Goal: Task Accomplishment & Management: Use online tool/utility

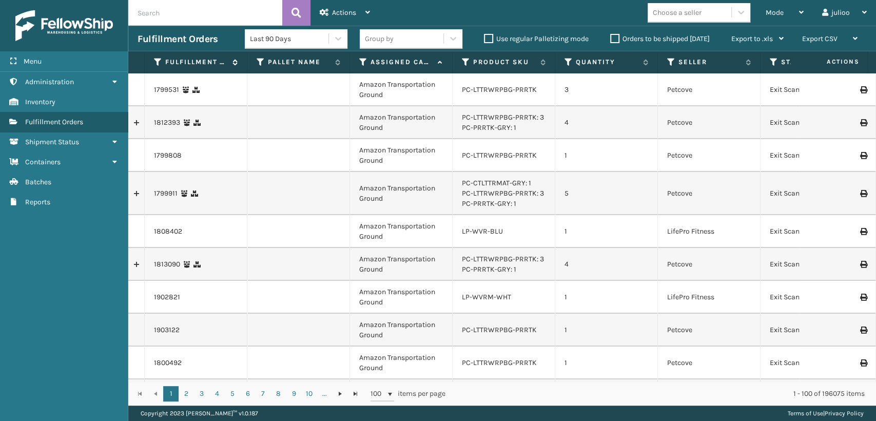
click at [66, 60] on div "Menu" at bounding box center [64, 61] width 128 height 21
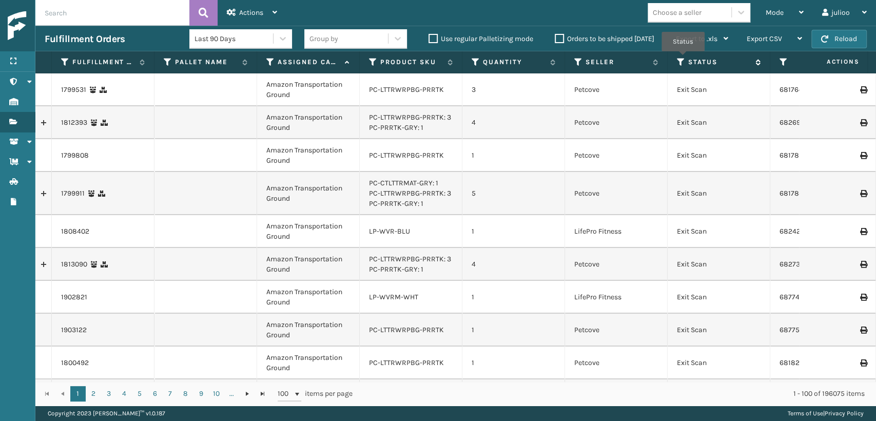
click at [682, 58] on icon at bounding box center [681, 61] width 8 height 9
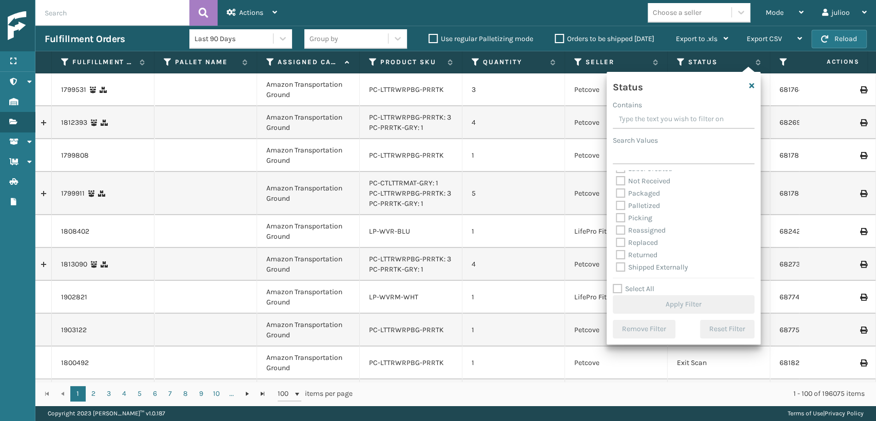
scroll to position [57, 0]
click at [620, 215] on label "Picking" at bounding box center [634, 217] width 36 height 9
click at [616, 215] on input "Picking" at bounding box center [616, 214] width 1 height 7
checkbox input "true"
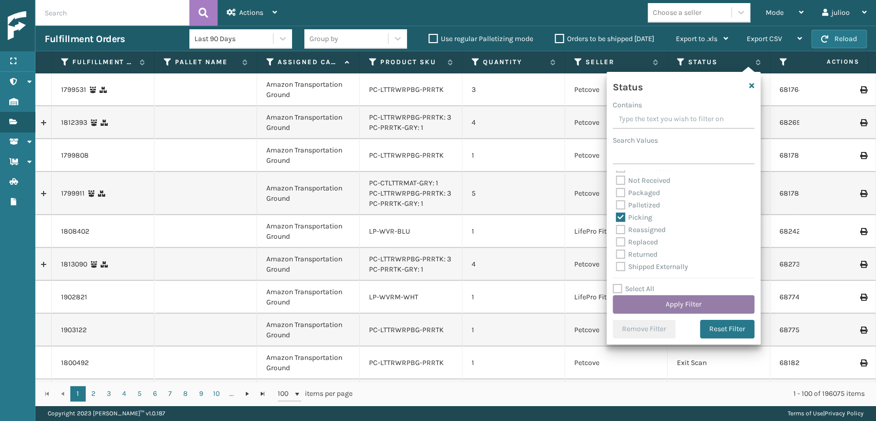
click at [653, 304] on button "Apply Filter" at bounding box center [684, 304] width 142 height 18
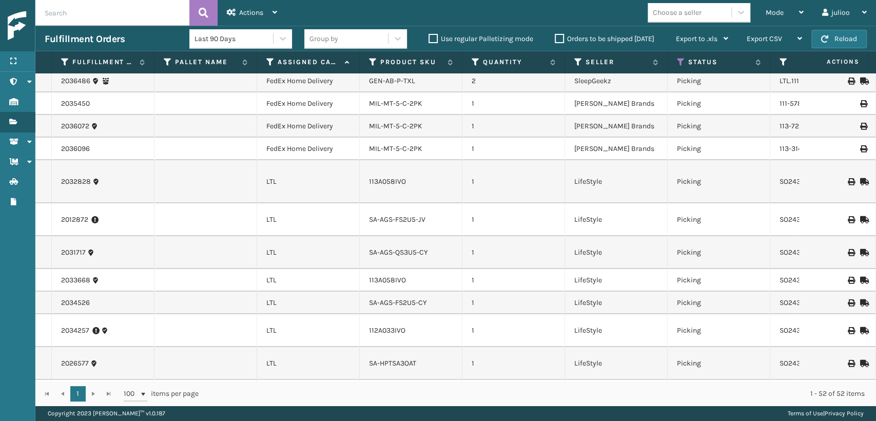
scroll to position [0, 0]
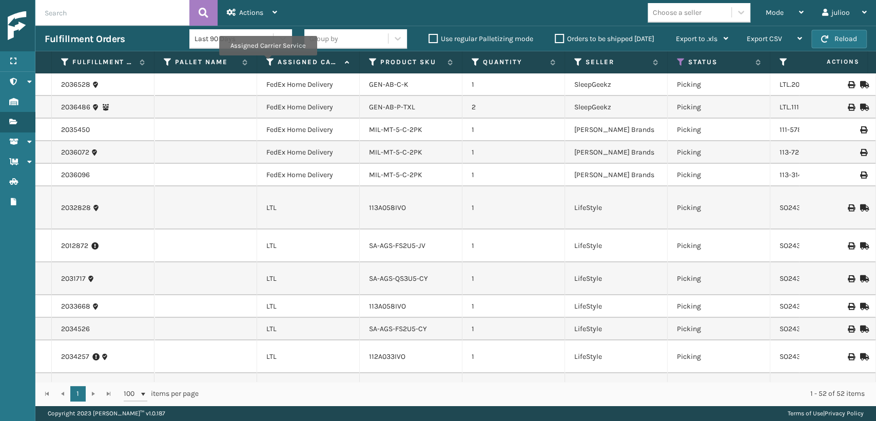
click at [268, 63] on icon at bounding box center [270, 61] width 8 height 9
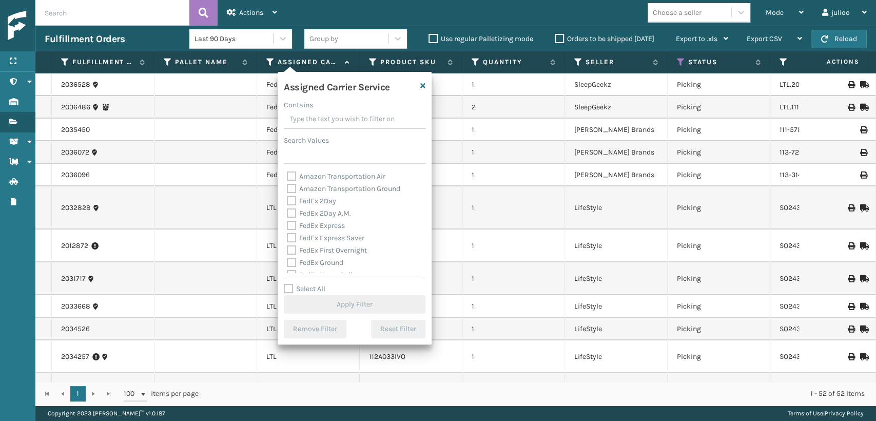
drag, startPoint x: 289, startPoint y: 288, endPoint x: 311, endPoint y: 261, distance: 35.3
click at [290, 287] on label "Select All" at bounding box center [305, 288] width 42 height 9
click at [290, 284] on input "Select All" at bounding box center [361, 283] width 154 height 1
checkbox input "true"
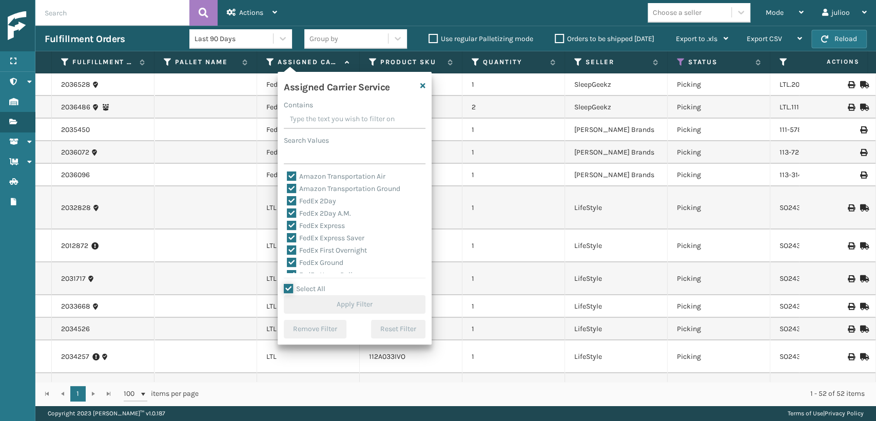
checkbox input "true"
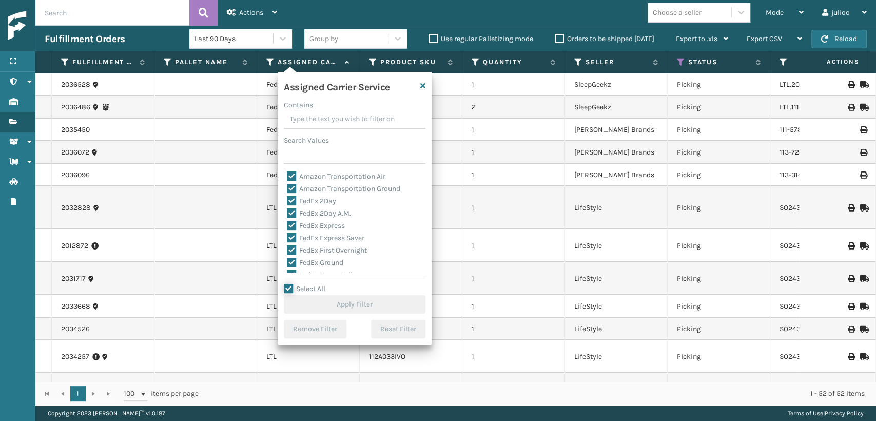
checkbox input "true"
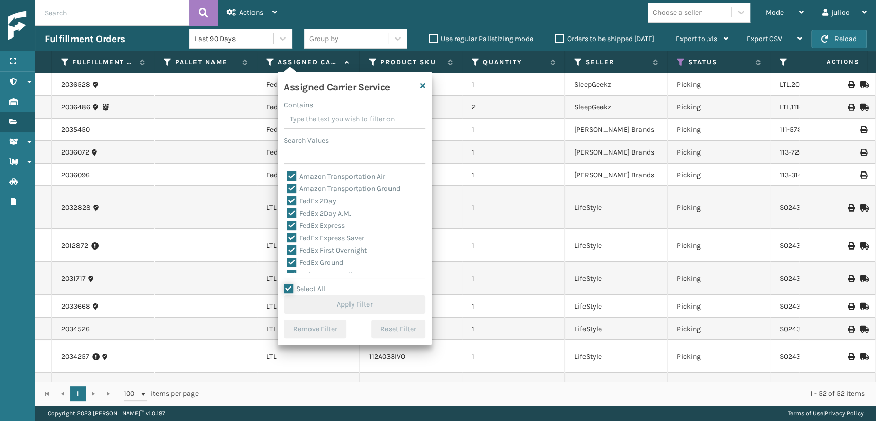
checkbox input "true"
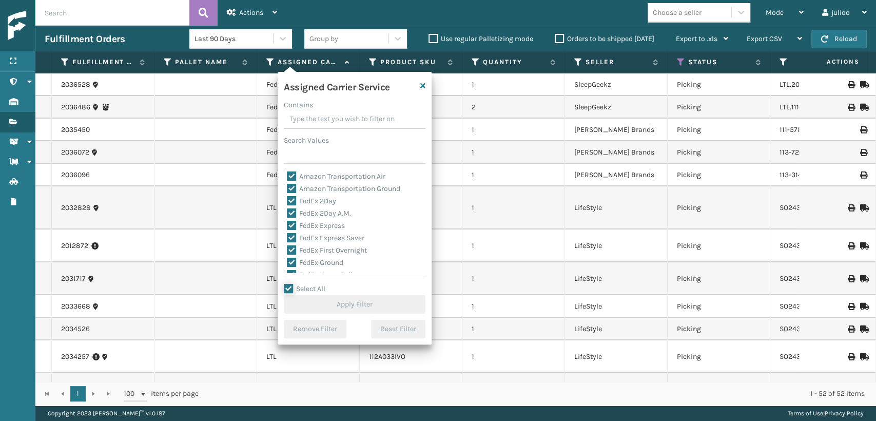
checkbox input "true"
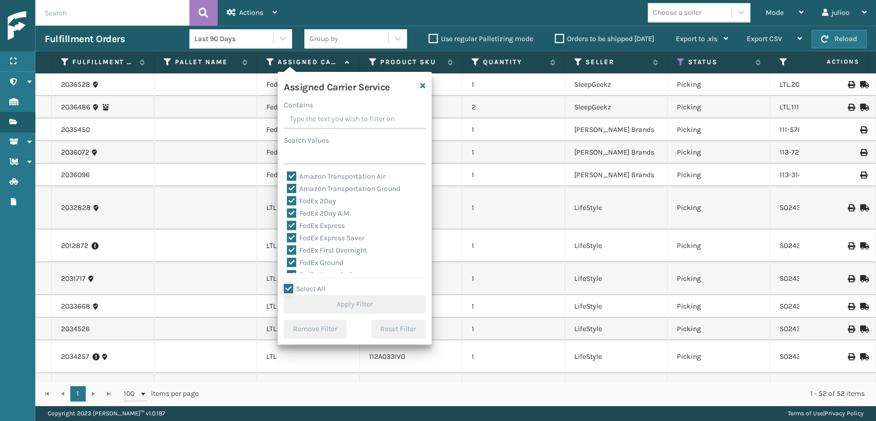
checkbox input "true"
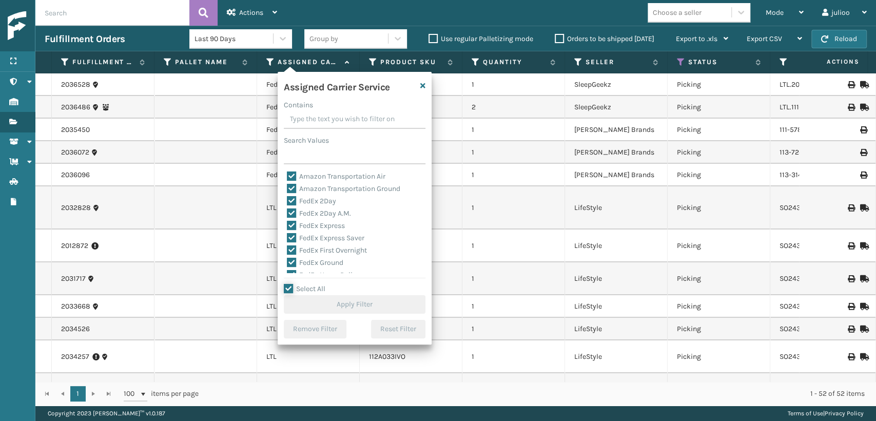
checkbox input "true"
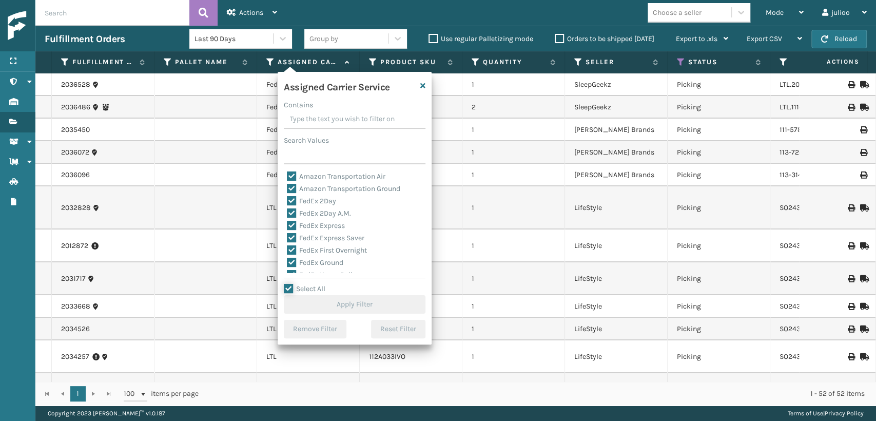
checkbox input "true"
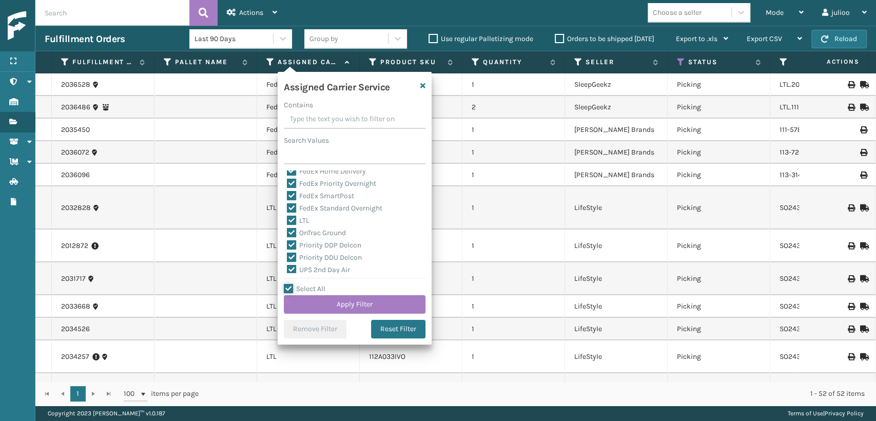
scroll to position [114, 0]
click at [290, 211] on label "LTL" at bounding box center [298, 210] width 23 height 9
click at [287, 211] on input "LTL" at bounding box center [287, 207] width 1 height 7
checkbox input "false"
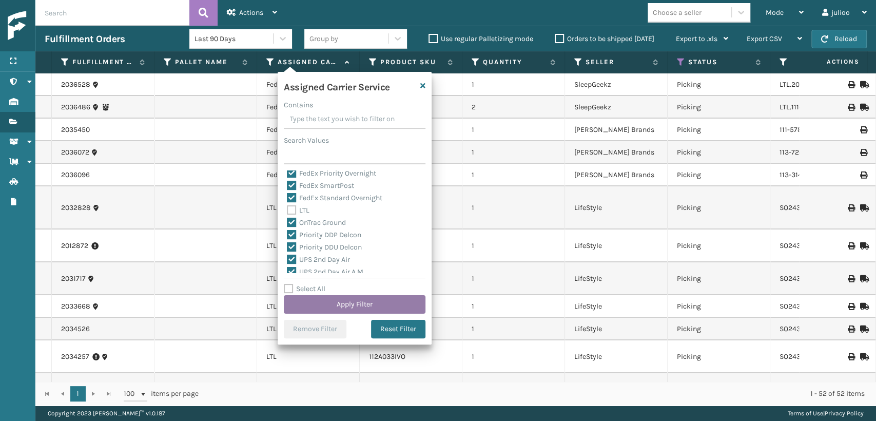
click at [330, 305] on button "Apply Filter" at bounding box center [355, 304] width 142 height 18
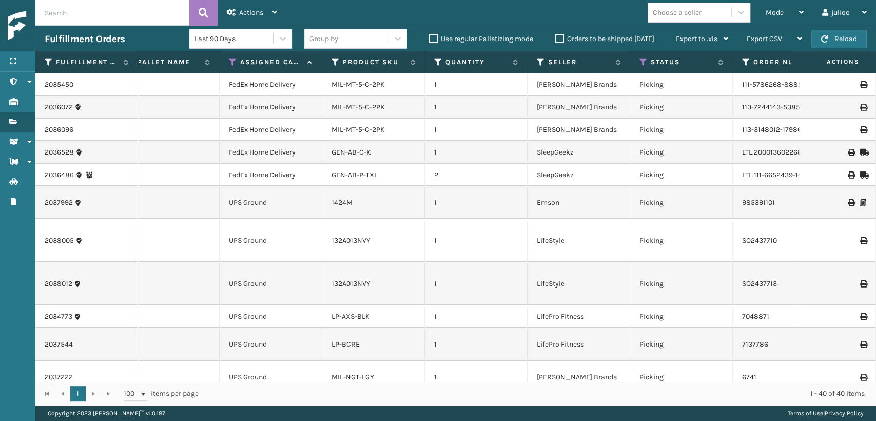
scroll to position [0, 0]
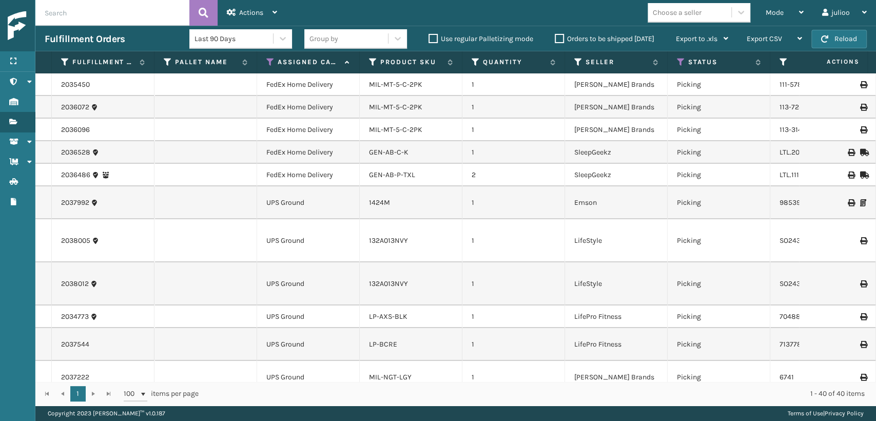
click at [756, 16] on div "Mode Regular Mode Picking Mode Labeling Mode Exit Scan Mode" at bounding box center [784, 13] width 56 height 26
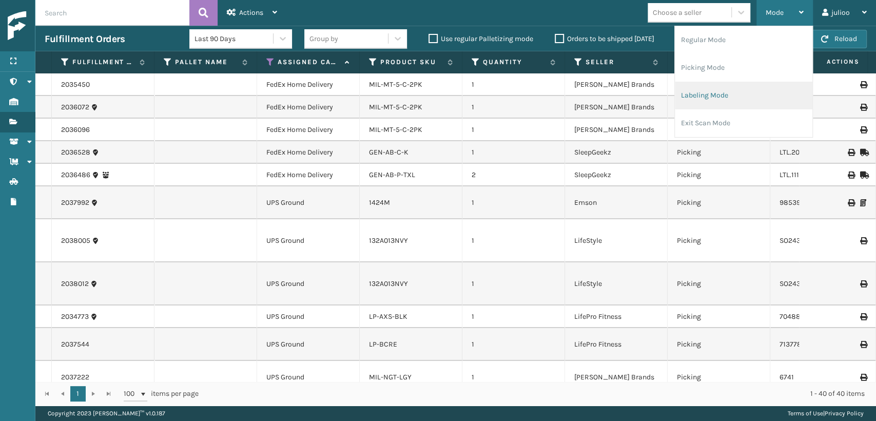
click at [701, 100] on li "Labeling Mode" at bounding box center [743, 96] width 137 height 28
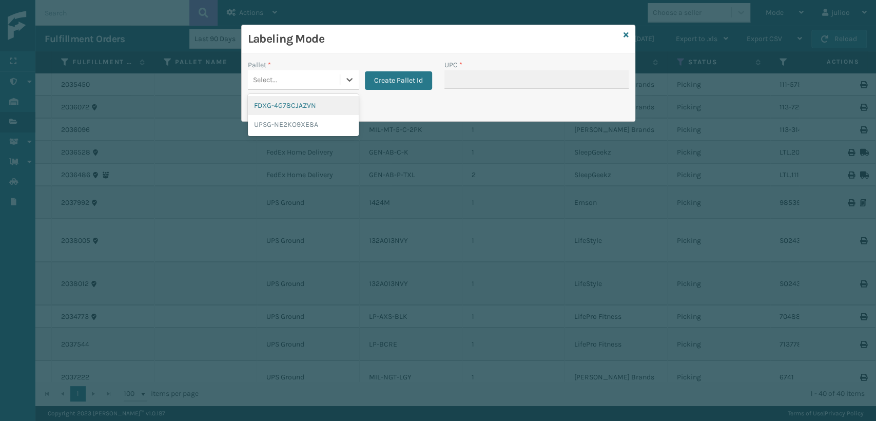
click at [321, 83] on div "Select..." at bounding box center [294, 79] width 92 height 17
click at [302, 125] on div "UPSG-NE2KO9XE8A" at bounding box center [303, 124] width 111 height 19
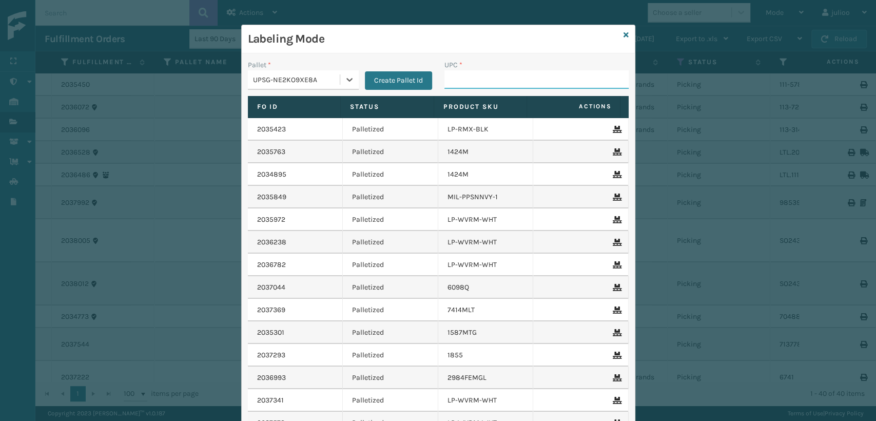
click at [463, 76] on input "UPC *" at bounding box center [536, 79] width 184 height 18
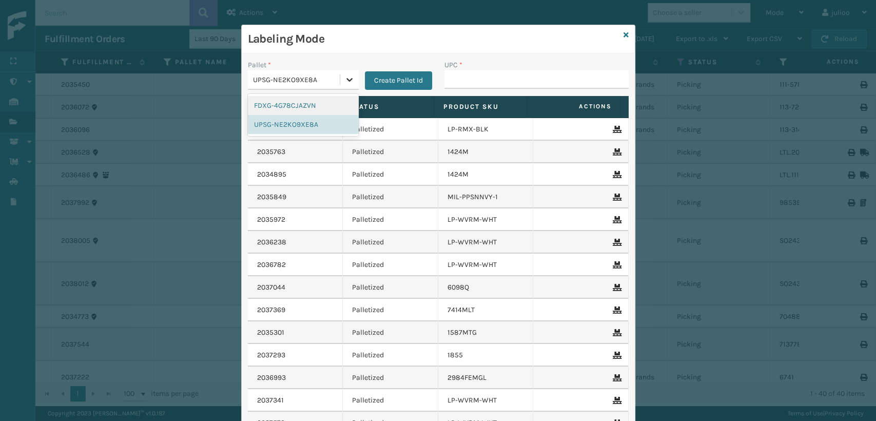
click at [345, 84] on icon at bounding box center [349, 79] width 10 height 10
click at [346, 78] on icon at bounding box center [349, 80] width 6 height 4
click at [289, 79] on div "UPSG-NE2KO9XE8A" at bounding box center [297, 79] width 88 height 11
click at [304, 102] on div "FDXG-4G78CJAZVN" at bounding box center [303, 105] width 111 height 19
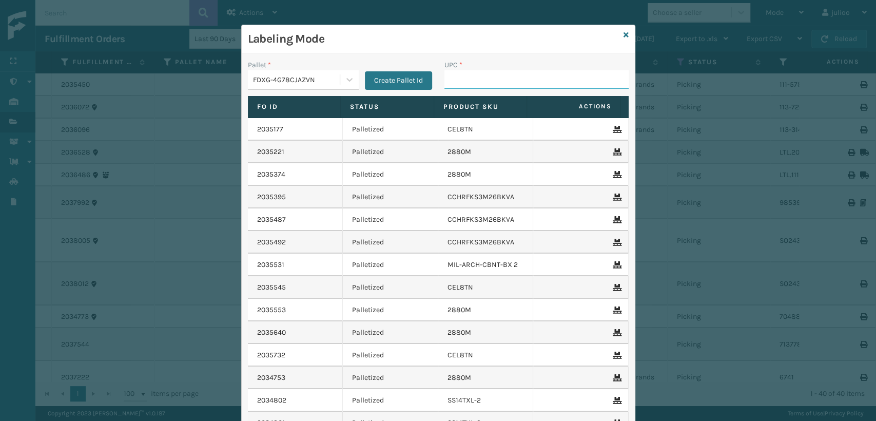
click at [450, 78] on input "UPC *" at bounding box center [536, 79] width 184 height 18
click at [312, 85] on div "FDXG-4G78CJAZVN" at bounding box center [294, 79] width 92 height 17
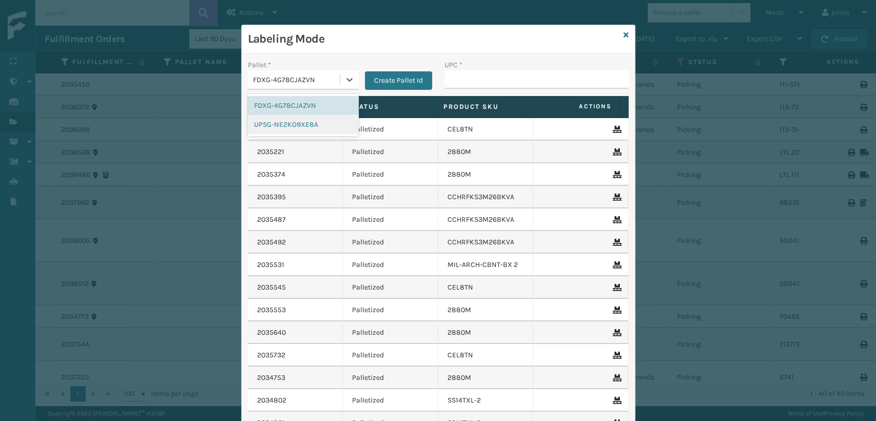
click at [310, 130] on div "UPSG-NE2KO9XE8A" at bounding box center [303, 124] width 111 height 19
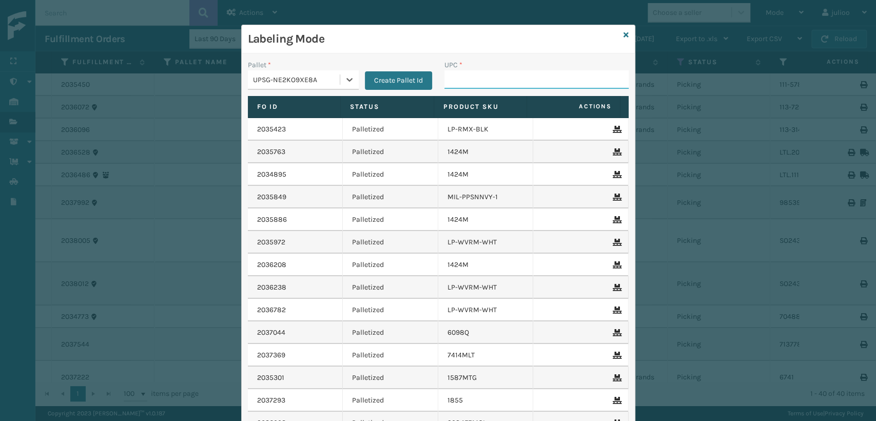
drag, startPoint x: 518, startPoint y: 87, endPoint x: 513, endPoint y: 84, distance: 6.3
click at [514, 85] on input "UPC *" at bounding box center [536, 79] width 184 height 18
type input "840985124045"
drag, startPoint x: 497, startPoint y: 80, endPoint x: 435, endPoint y: 87, distance: 62.0
click at [438, 87] on div "UPC * 840985124038" at bounding box center [536, 78] width 196 height 36
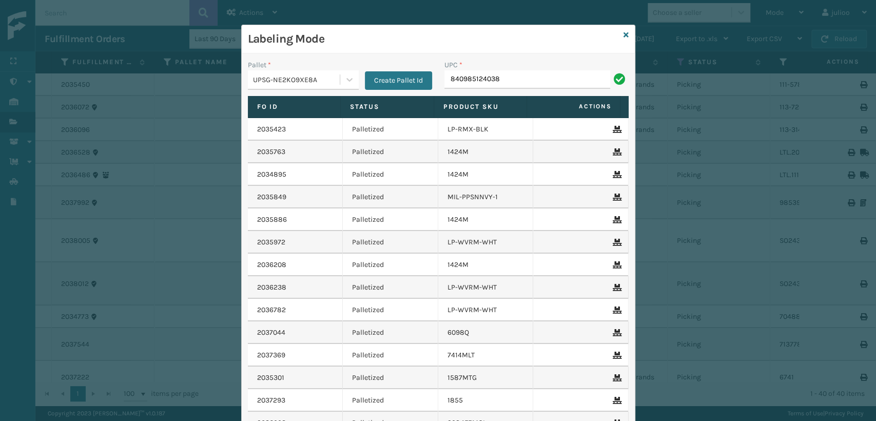
click at [549, 81] on input "840985124038" at bounding box center [527, 79] width 166 height 18
click at [540, 80] on input "840985124038" at bounding box center [527, 79] width 166 height 18
type input "840985124038"
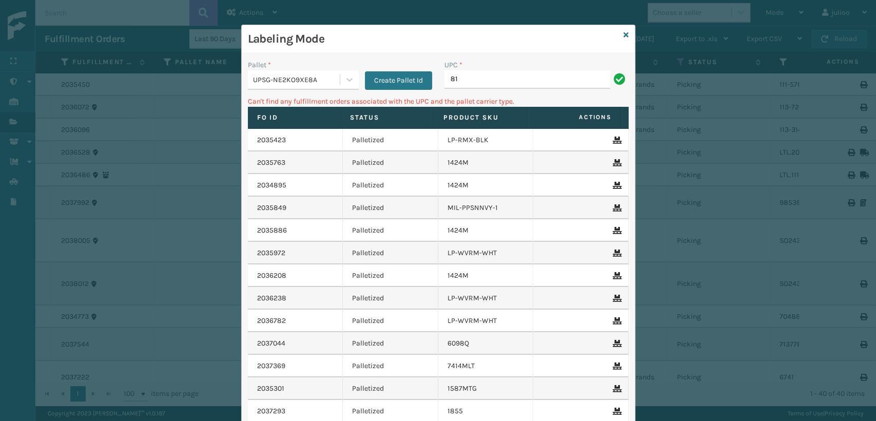
type input "8"
type input "[PHONE_NUMBER]"
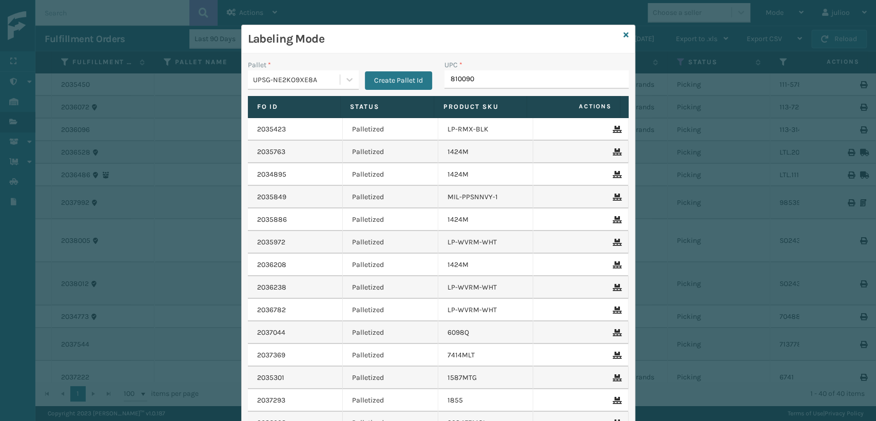
type input "8100909"
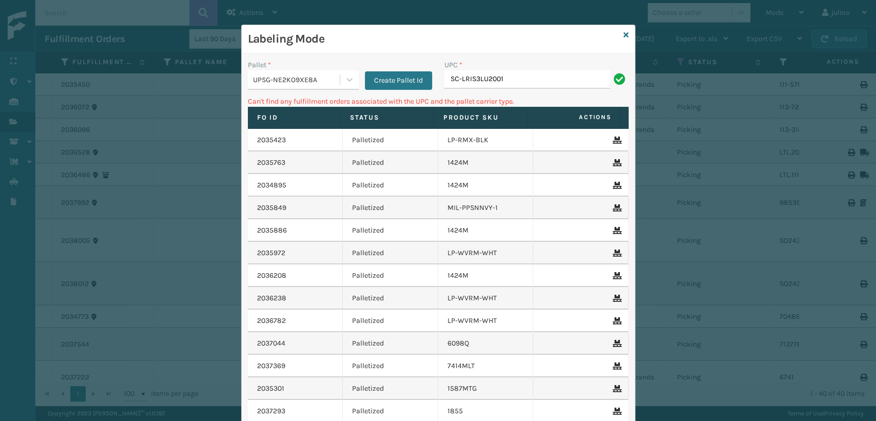
click at [455, 79] on input "SC-LRIS3LU2001" at bounding box center [527, 79] width 166 height 18
click at [458, 76] on input "SC-LRIS3LU2001" at bounding box center [527, 79] width 166 height 18
drag, startPoint x: 517, startPoint y: 79, endPoint x: 397, endPoint y: 82, distance: 119.6
click at [397, 82] on div "Pallet * UPSG-NE2KO9XE8A Create Pallet Id UPC * SCLRIS3LU2001" at bounding box center [438, 78] width 393 height 36
type input "SCLRIS3LU2001"
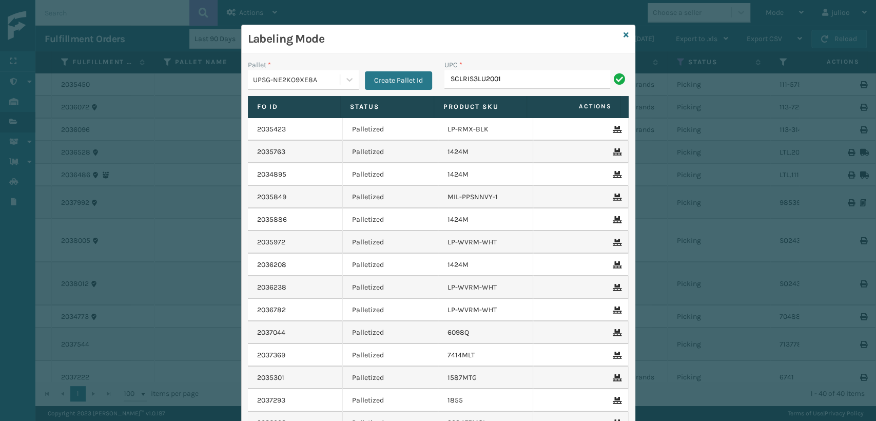
type input "SCLRIS3LU2001"
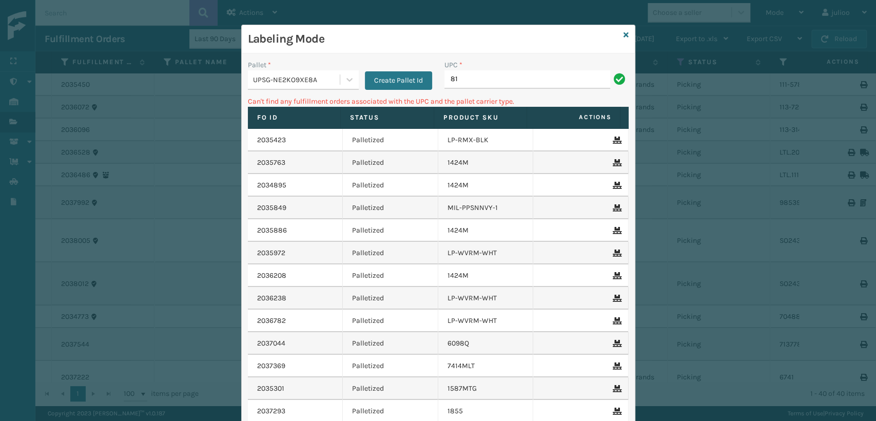
type input "8"
type input "[PHONE_NUMBER]"
type input "8"
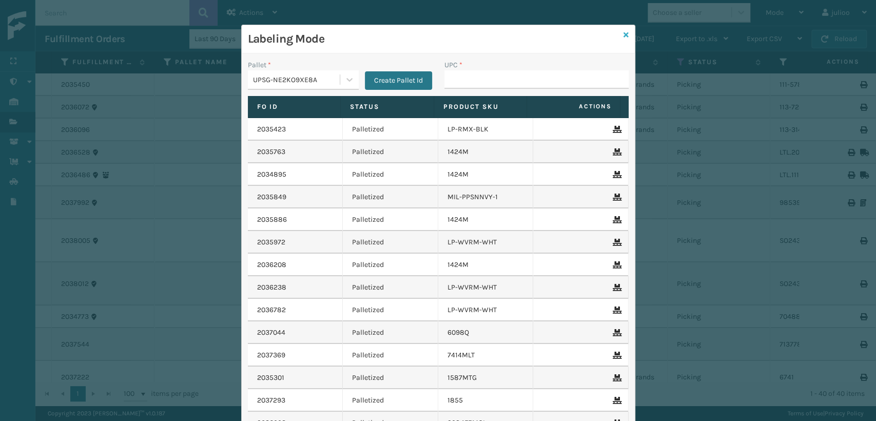
click at [623, 31] on icon at bounding box center [625, 34] width 5 height 7
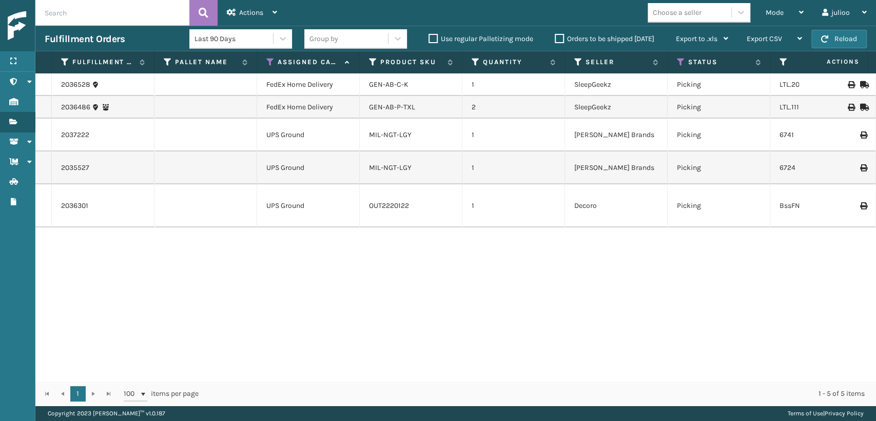
click at [384, 192] on td "OUT2220122" at bounding box center [411, 205] width 103 height 43
click at [384, 201] on link "OUT2220122" at bounding box center [389, 205] width 40 height 9
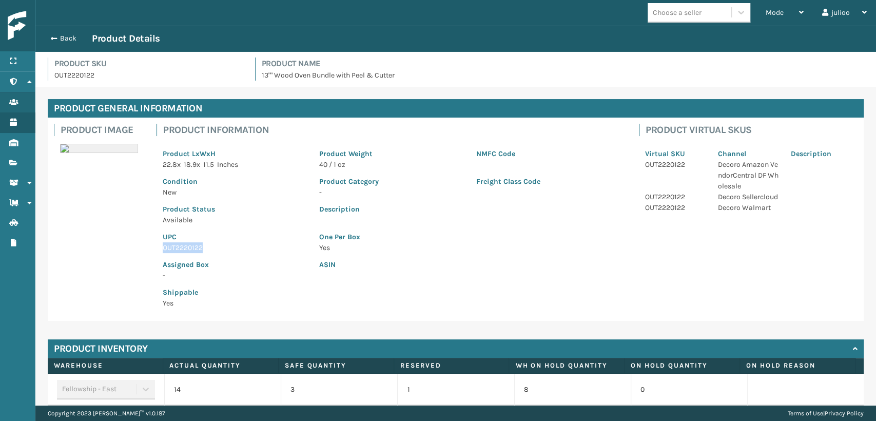
drag, startPoint x: 204, startPoint y: 247, endPoint x: 131, endPoint y: 250, distance: 72.9
click at [131, 250] on div "Product Image Product Information Product LxWxH 22.8 x 18.9 x 11.5 Inches Produ…" at bounding box center [456, 218] width 816 height 203
copy p "OUT2220122"
click at [49, 37] on span "button" at bounding box center [52, 38] width 6 height 7
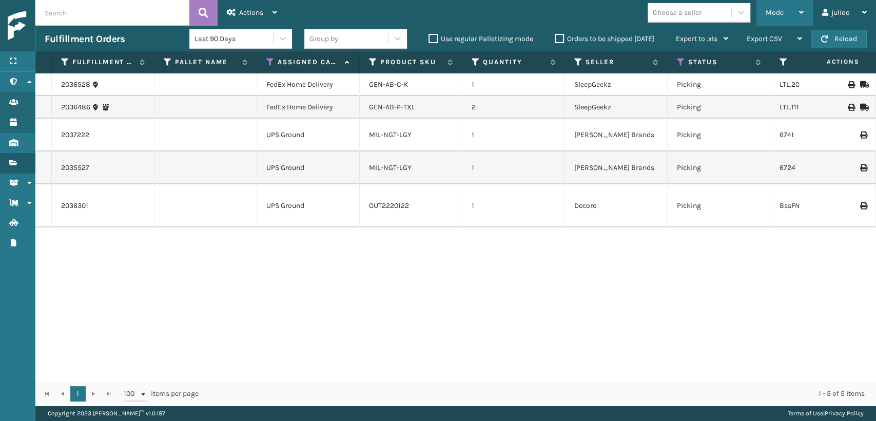
click at [776, 7] on div "Mode" at bounding box center [784, 13] width 38 height 26
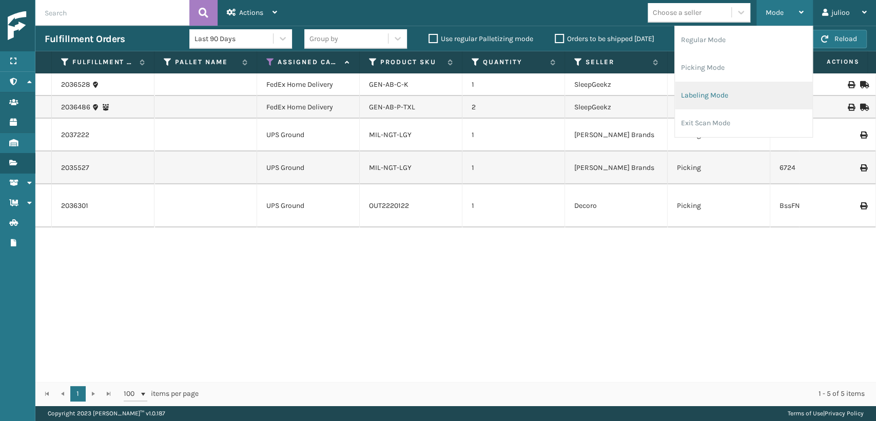
click at [695, 101] on li "Labeling Mode" at bounding box center [743, 96] width 137 height 28
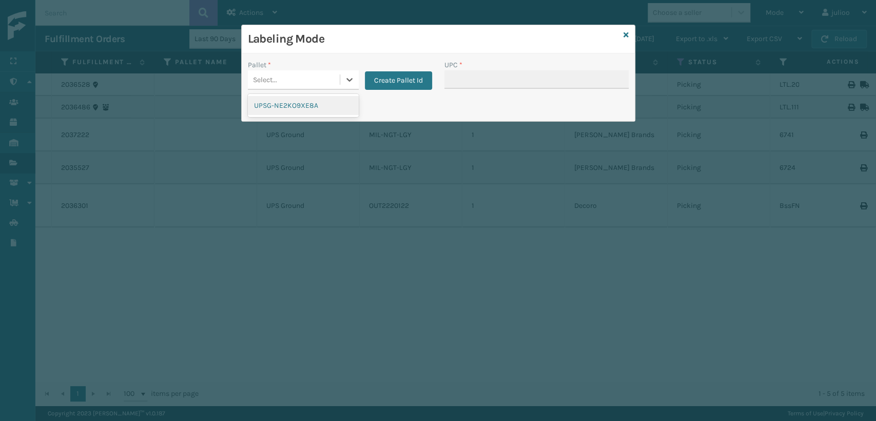
click at [324, 73] on div "Select..." at bounding box center [294, 79] width 92 height 17
click at [316, 111] on div "UPSG-NE2KO9XE8A" at bounding box center [303, 105] width 111 height 19
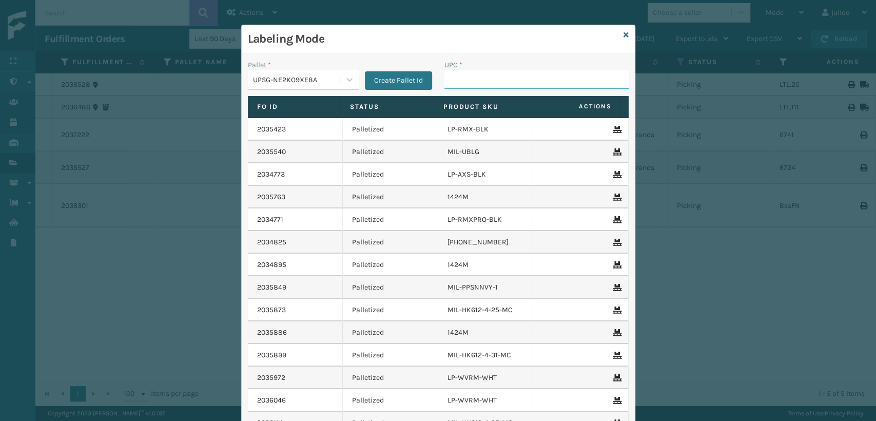
click at [468, 76] on input "UPC *" at bounding box center [536, 79] width 184 height 18
paste input "OUT2220122"
type input "OUT2220122"
click at [617, 34] on div "Labeling Mode" at bounding box center [438, 39] width 393 height 28
drag, startPoint x: 624, startPoint y: 35, endPoint x: 618, endPoint y: 33, distance: 6.0
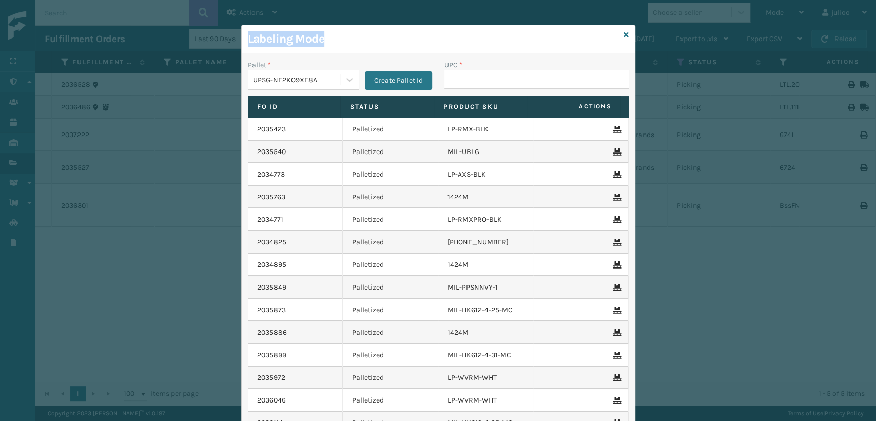
click at [621, 34] on div "Labeling Mode Pallet * UPSG-NE2KO9XE8A Create Pallet Id UPC * Fo Id Status Prod…" at bounding box center [438, 257] width 394 height 464
click at [623, 30] on link at bounding box center [625, 35] width 5 height 11
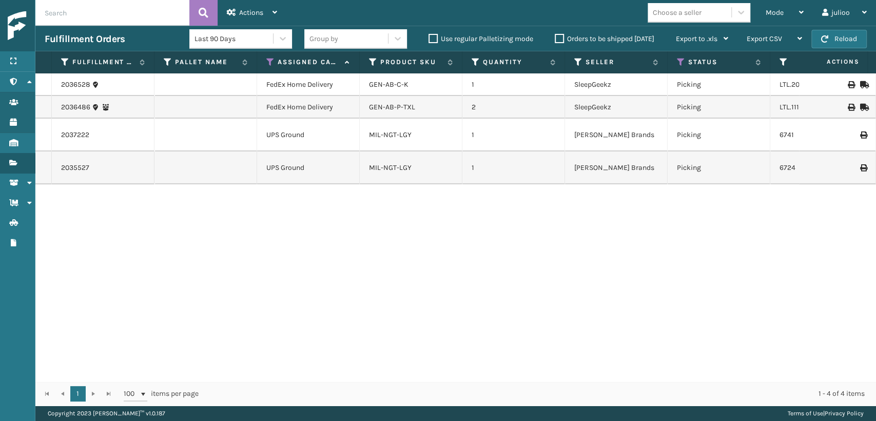
click at [443, 163] on div "MIL-NGT-LGY" at bounding box center [411, 168] width 84 height 10
click at [415, 163] on div "MIL-NGT-LGY" at bounding box center [411, 168] width 84 height 10
click at [384, 163] on link "MIL-NGT-LGY" at bounding box center [390, 167] width 43 height 9
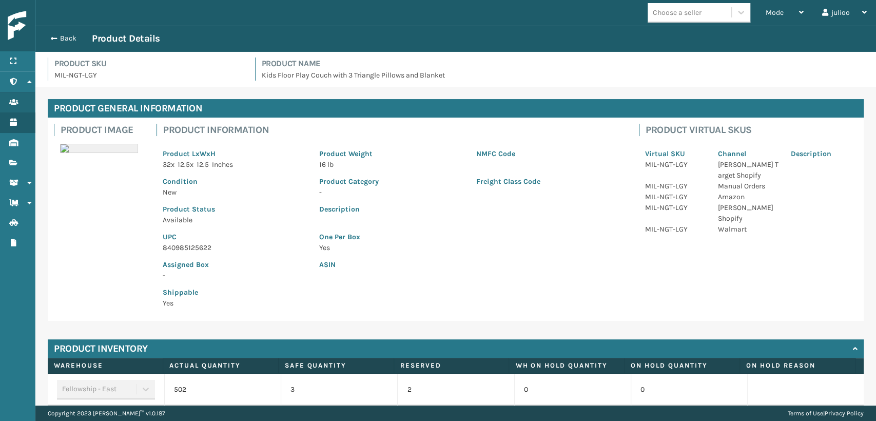
click at [156, 245] on div "Product Information Product LxWxH 32 x 12.5 x 12.5 Inches Product Weight 16 lb …" at bounding box center [391, 218] width 482 height 203
drag, startPoint x: 215, startPoint y: 247, endPoint x: 151, endPoint y: 250, distance: 64.2
click at [151, 250] on div "Product Information Product LxWxH 32 x 12.5 x 12.5 Inches Product Weight 16 lb …" at bounding box center [391, 218] width 482 height 203
copy p "840985125622"
click at [56, 36] on button "Back" at bounding box center [68, 38] width 47 height 9
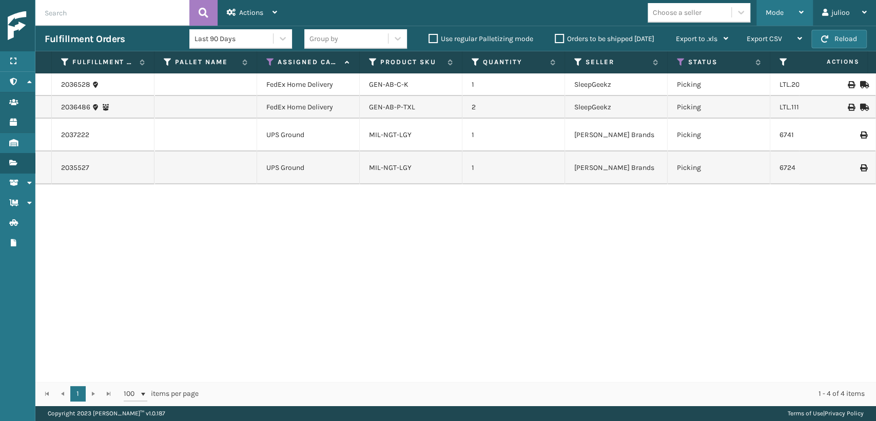
click at [767, 10] on span "Mode" at bounding box center [774, 12] width 18 height 9
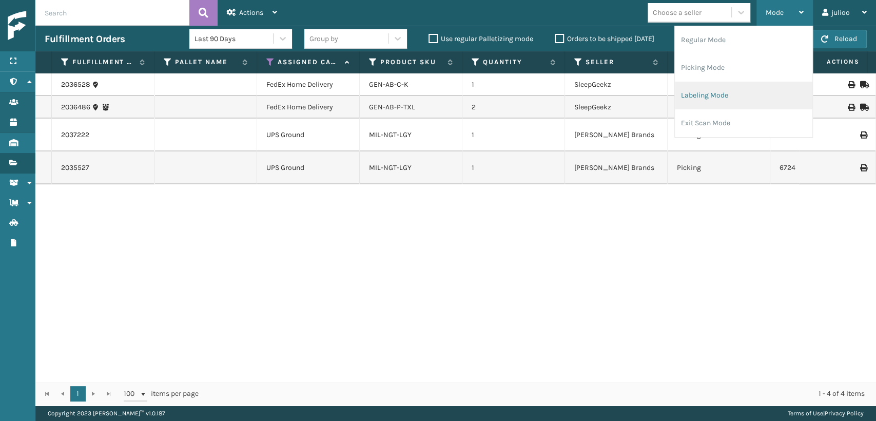
click at [712, 99] on li "Labeling Mode" at bounding box center [743, 96] width 137 height 28
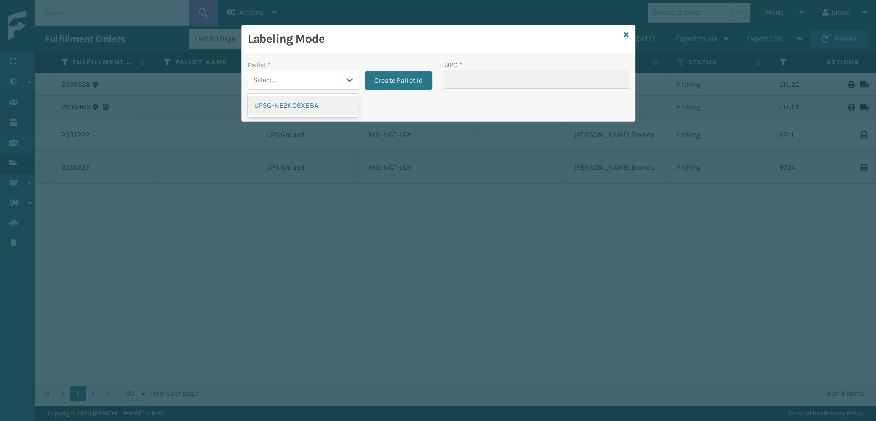
click at [327, 87] on div "Select..." at bounding box center [294, 79] width 92 height 17
click at [316, 105] on div "UPSG-NE2KO9XE8A" at bounding box center [303, 105] width 111 height 19
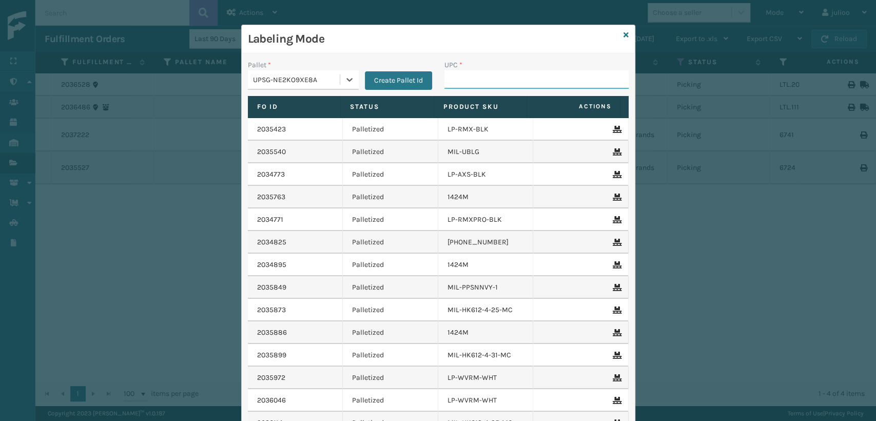
click at [463, 76] on input "UPC *" at bounding box center [536, 79] width 184 height 18
paste input "840985125622"
type input "840985125622"
click at [623, 34] on icon at bounding box center [625, 34] width 5 height 7
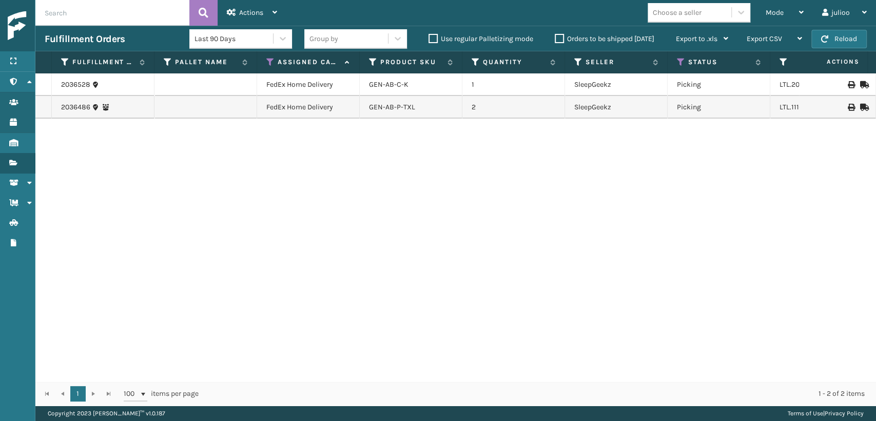
click at [152, 12] on input "text" at bounding box center [112, 13] width 154 height 26
type input "420396484765"
click at [205, 5] on icon at bounding box center [204, 12] width 10 height 15
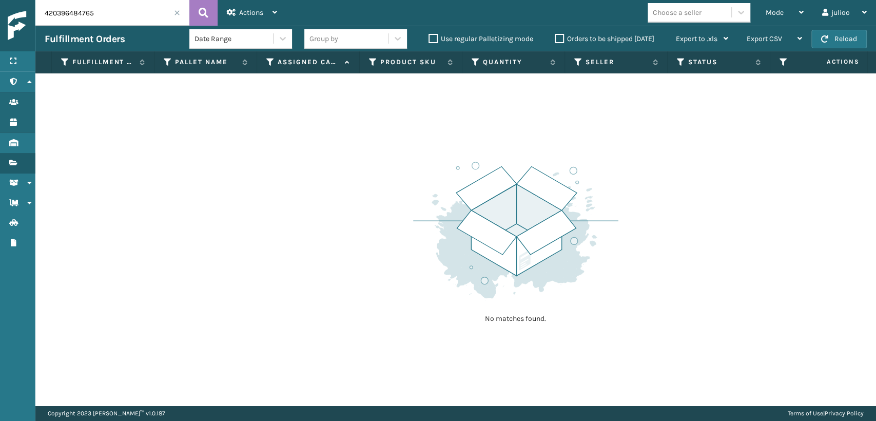
click at [176, 10] on span at bounding box center [177, 13] width 6 height 6
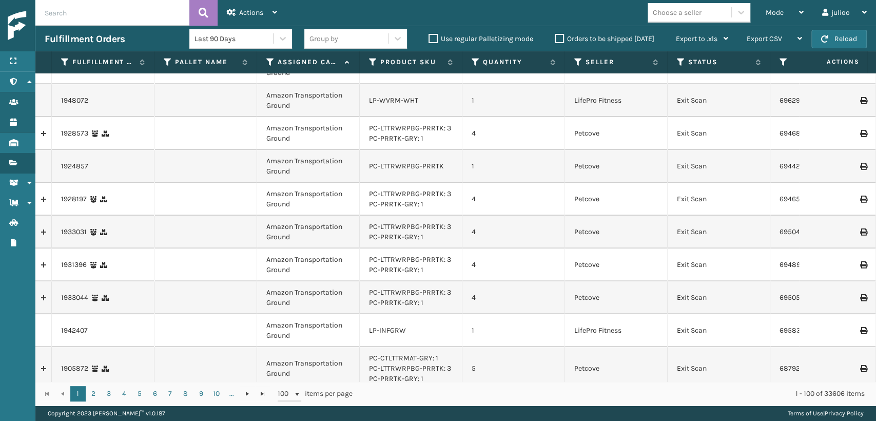
scroll to position [684, 0]
